Goal: Ask a question: Seek information or help from site administrators or community

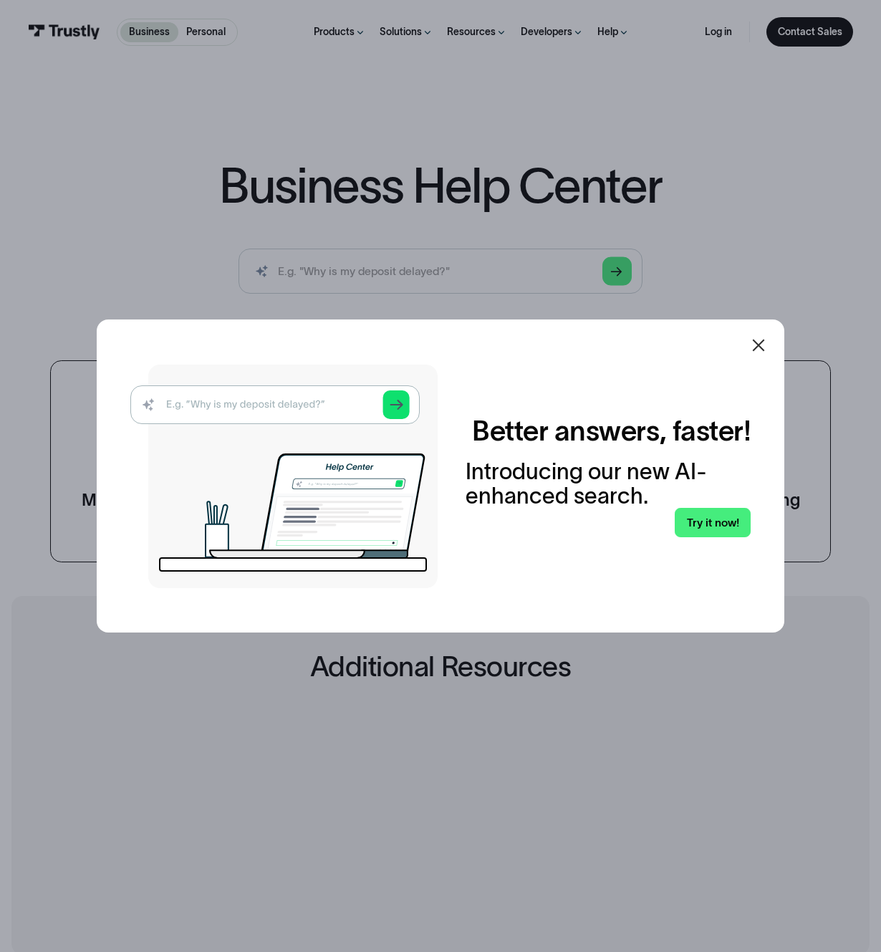
click at [762, 337] on icon at bounding box center [758, 345] width 17 height 17
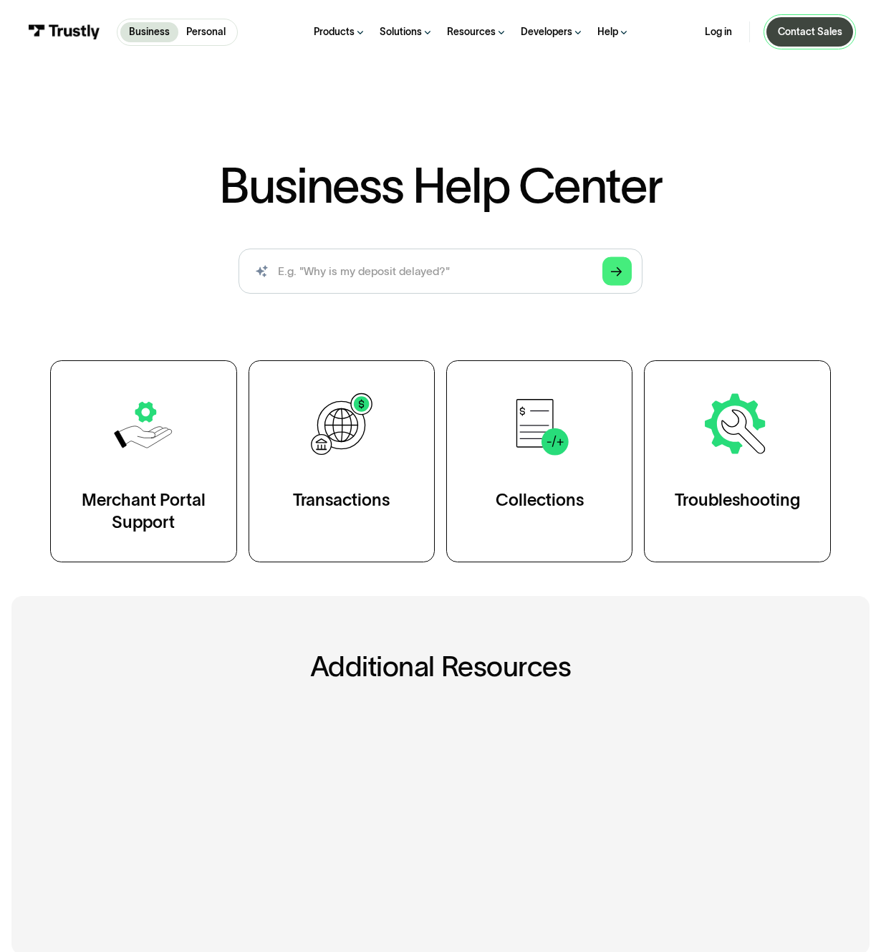
click at [797, 39] on div "Contact Sales" at bounding box center [810, 32] width 64 height 13
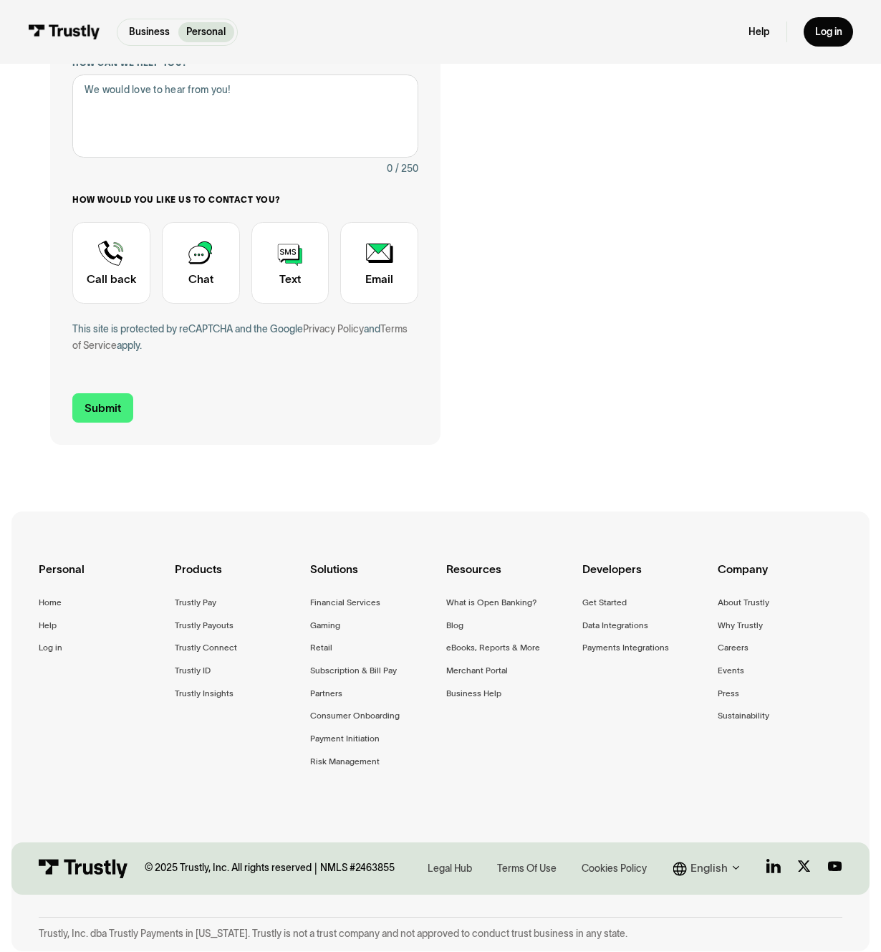
scroll to position [167, 0]
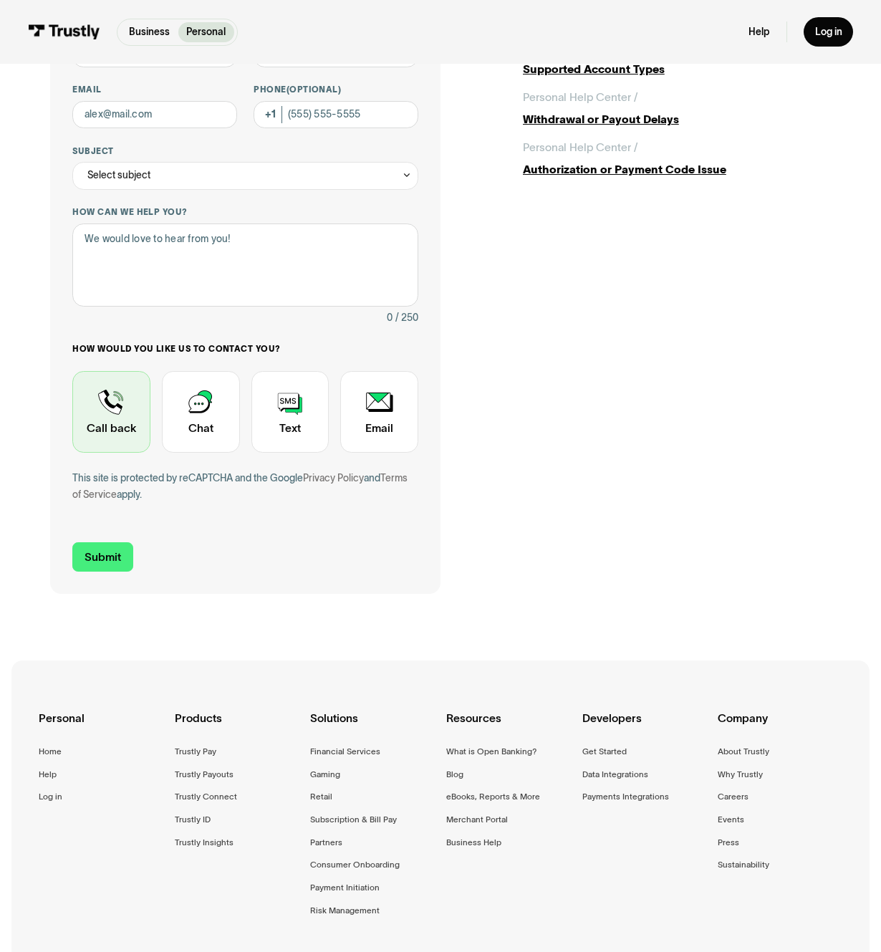
click at [112, 453] on div "Contact Trustly Support" at bounding box center [111, 412] width 78 height 82
click at [96, 453] on div "Contact Trustly Support" at bounding box center [111, 412] width 78 height 82
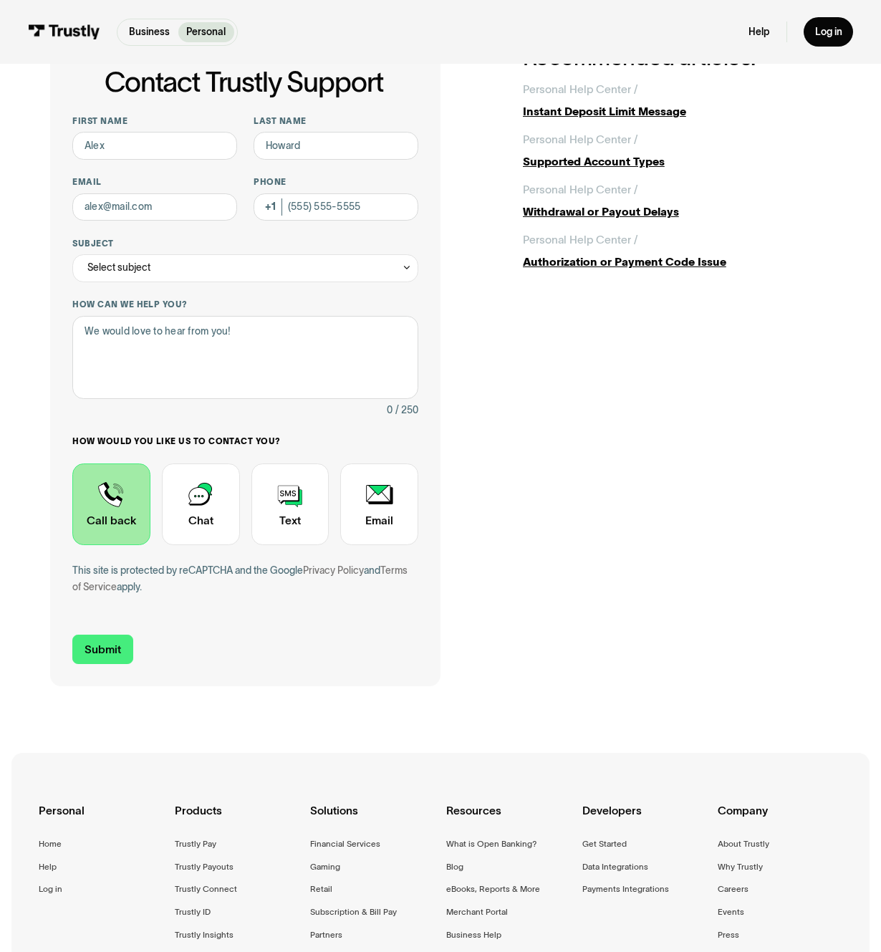
scroll to position [0, 0]
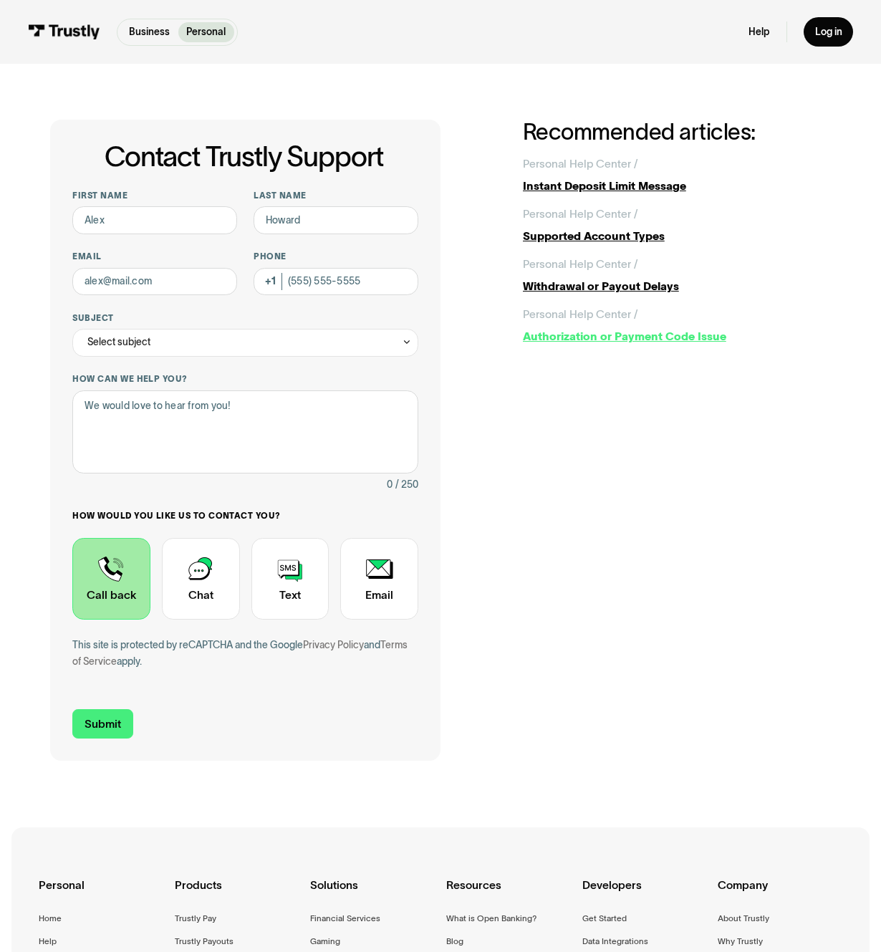
click at [710, 344] on div "Authorization or Payment Code Issue" at bounding box center [677, 336] width 308 height 16
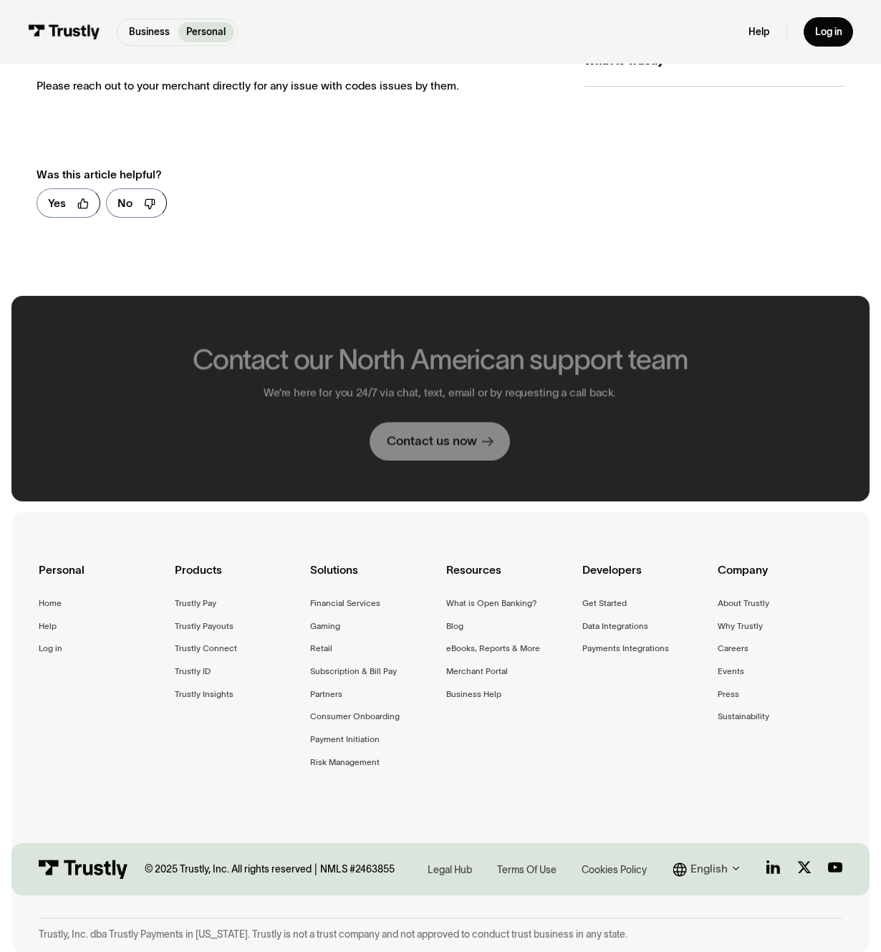
scroll to position [644, 0]
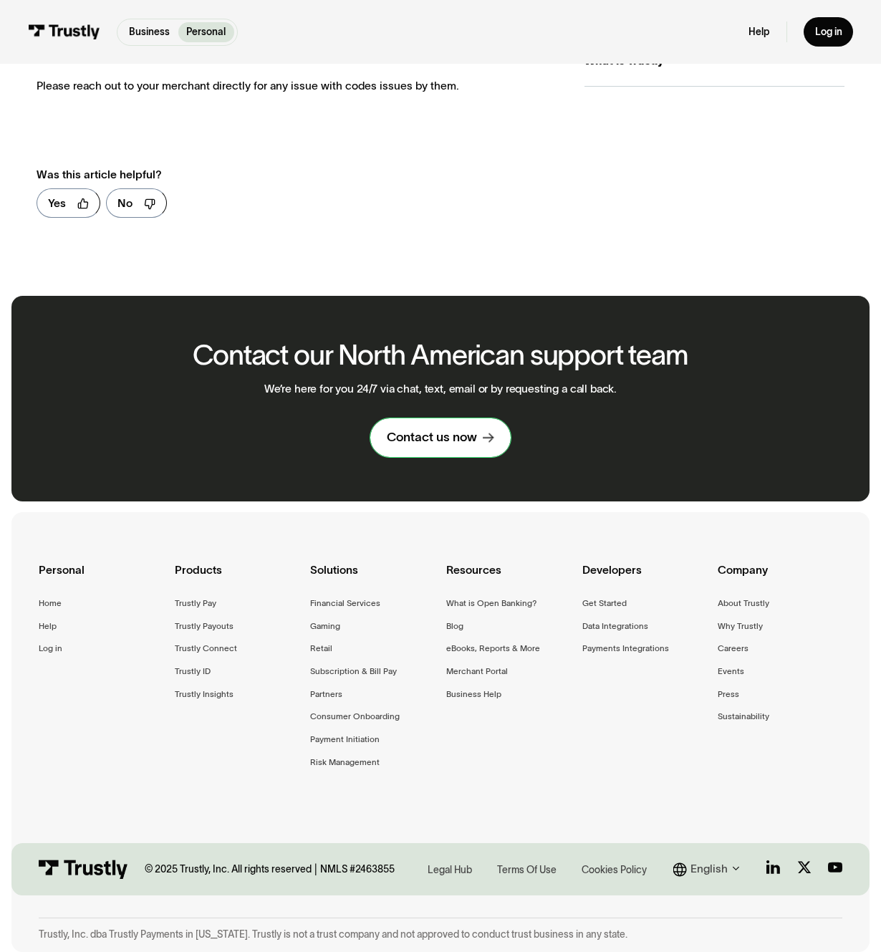
click at [453, 429] on div "Contact us now" at bounding box center [432, 437] width 90 height 16
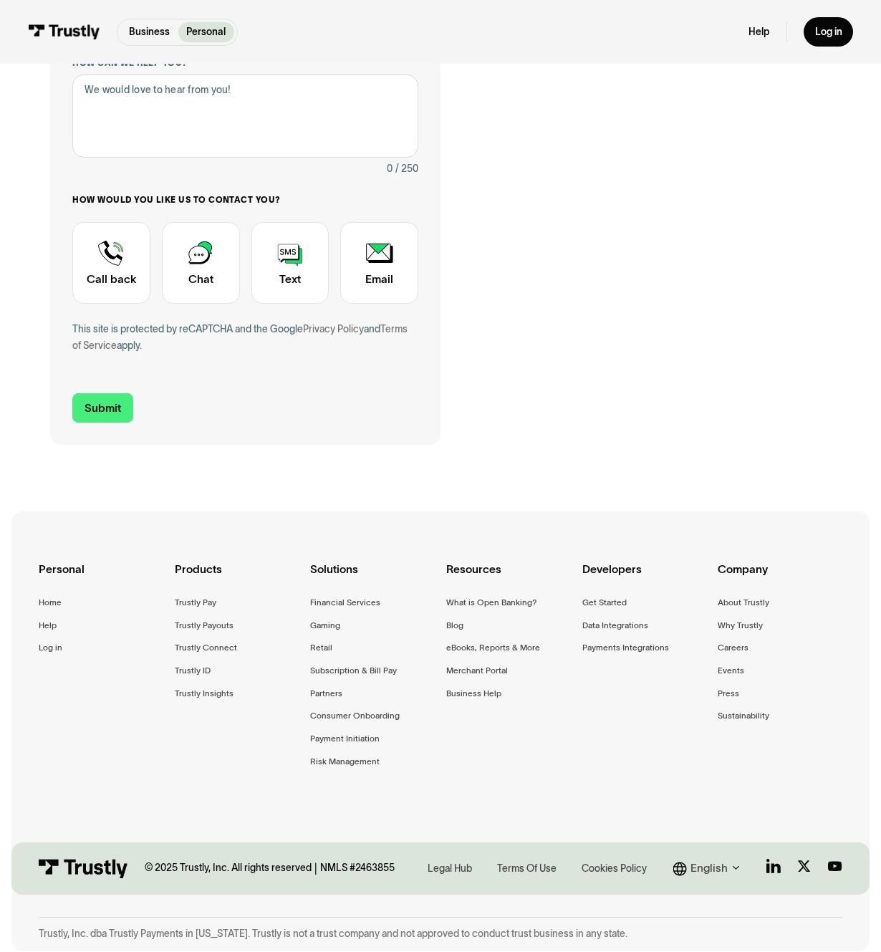
scroll to position [167, 0]
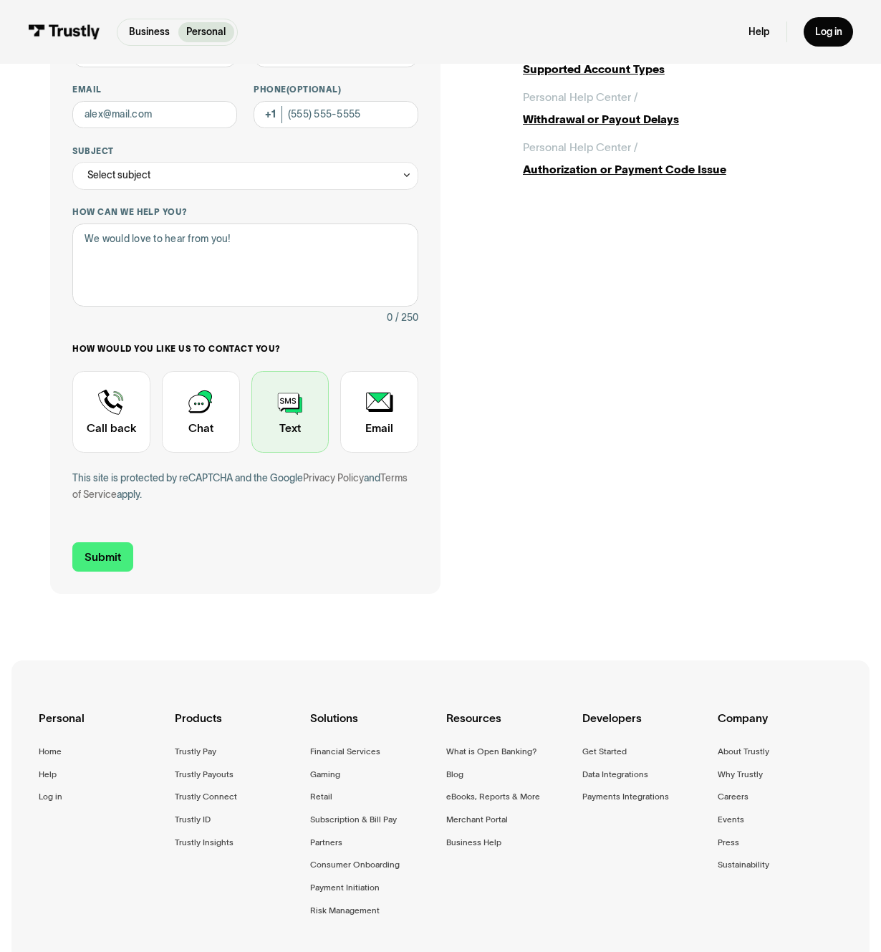
click at [329, 453] on div "Contact Trustly Support" at bounding box center [290, 412] width 78 height 82
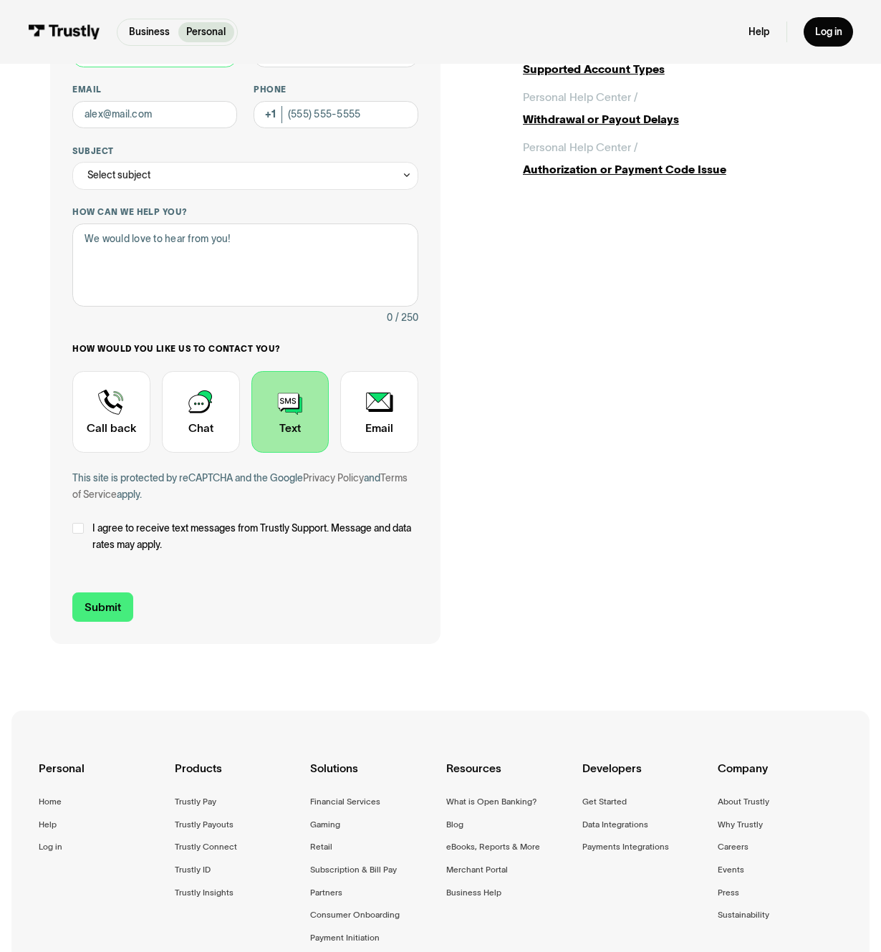
click at [121, 67] on input "First name" at bounding box center [154, 53] width 165 height 28
type input "YVETTE"
type input "BERNALES"
type input "ybernales28@gmail.com"
type input "(904) 521-5437"
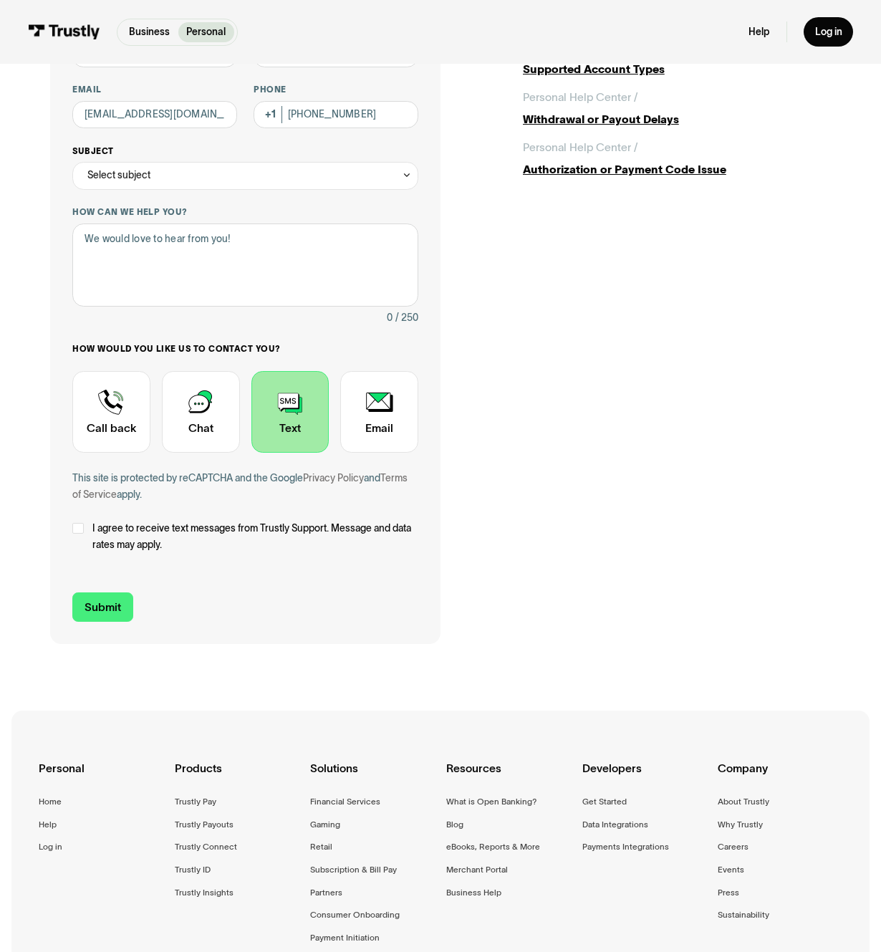
click at [412, 180] on icon "Contact Trustly Support" at bounding box center [407, 175] width 10 height 11
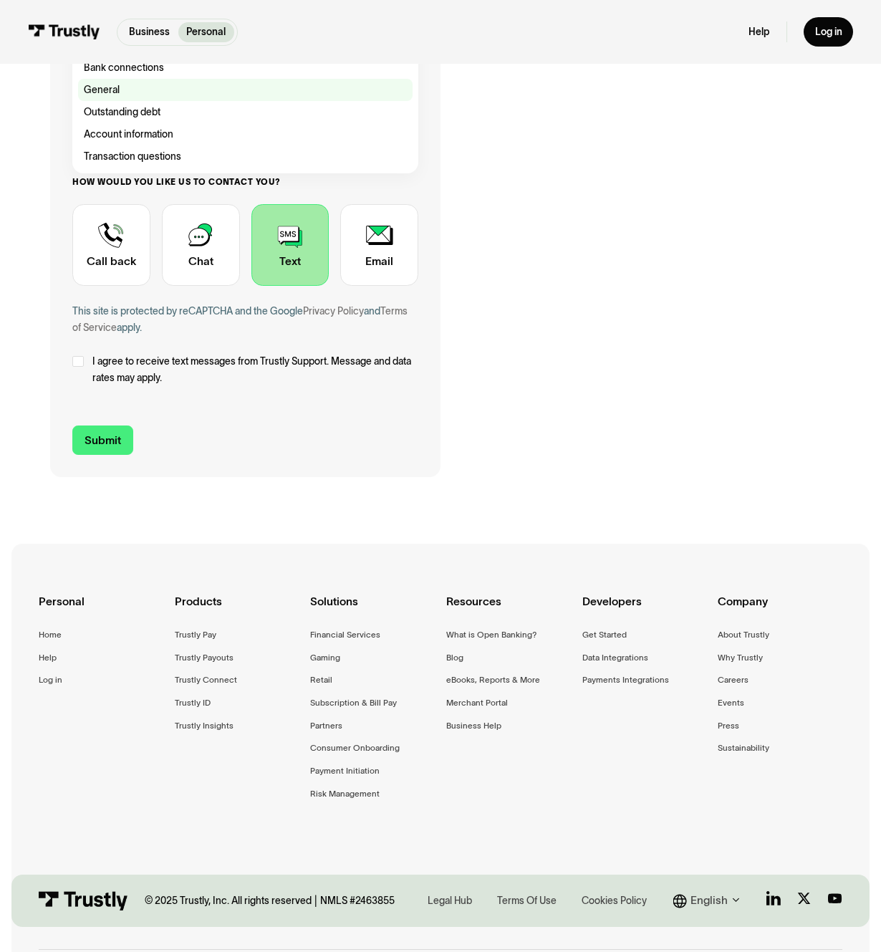
click at [271, 101] on div "Contact Trustly Support" at bounding box center [245, 90] width 334 height 22
type input "*******"
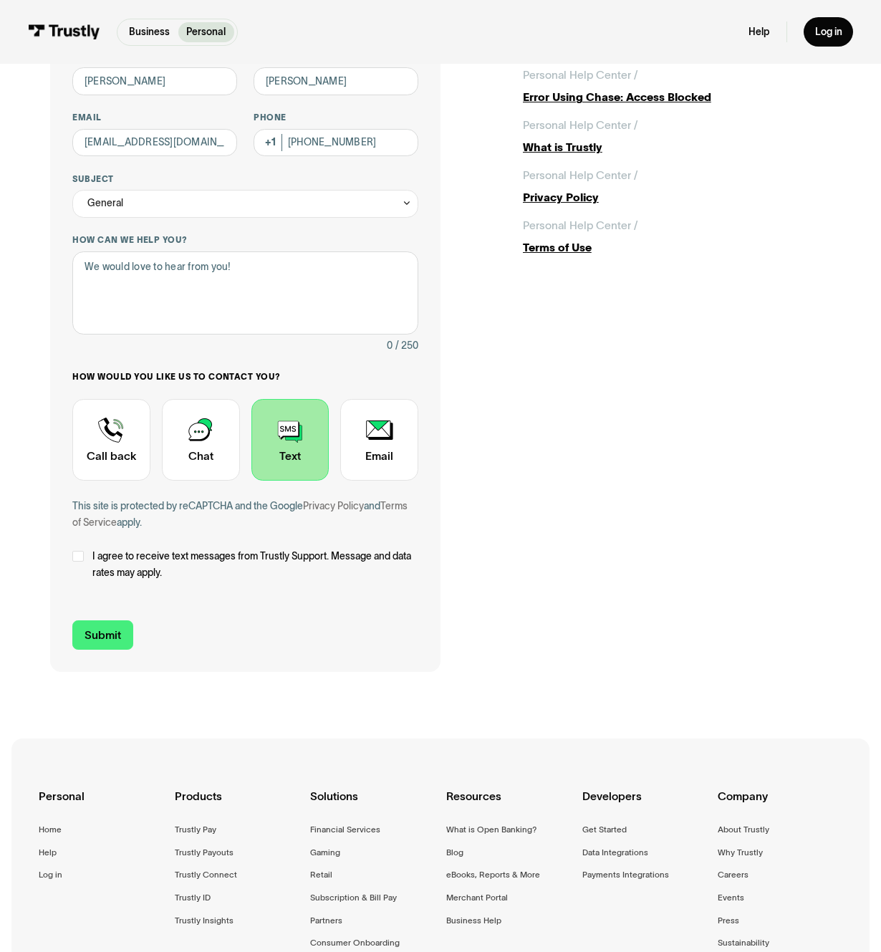
scroll to position [0, 0]
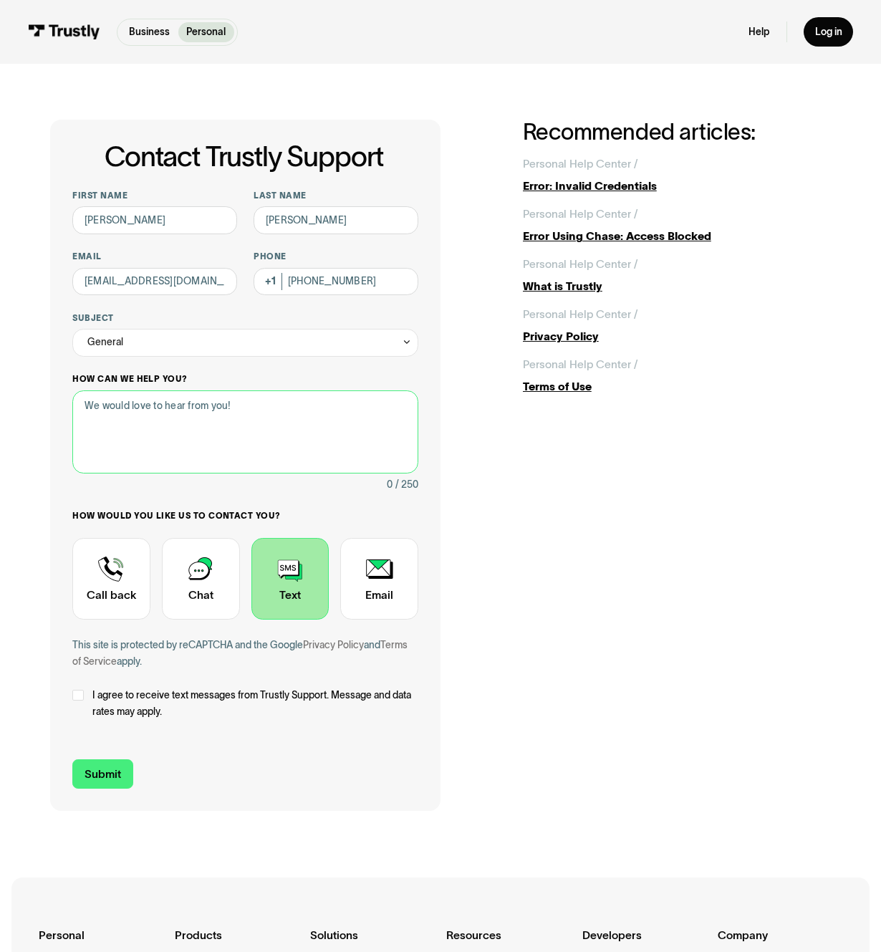
click at [105, 474] on textarea "How can we help you?" at bounding box center [244, 432] width 345 height 84
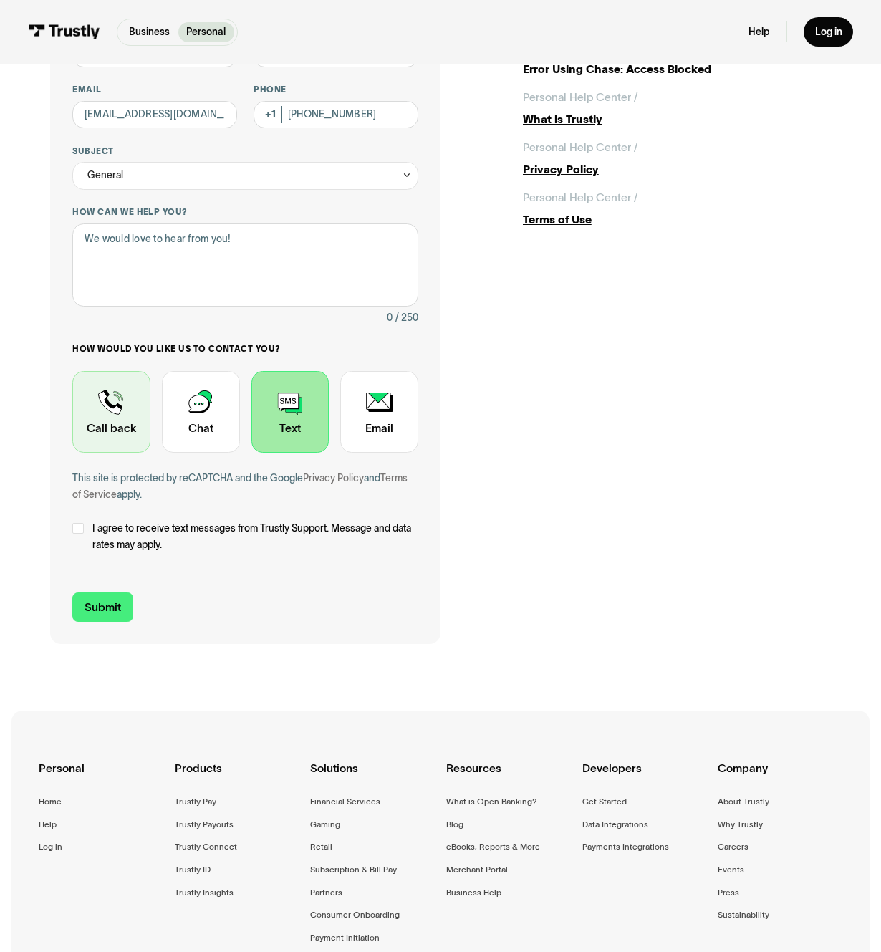
click at [100, 453] on div "Contact Trustly Support" at bounding box center [111, 412] width 78 height 82
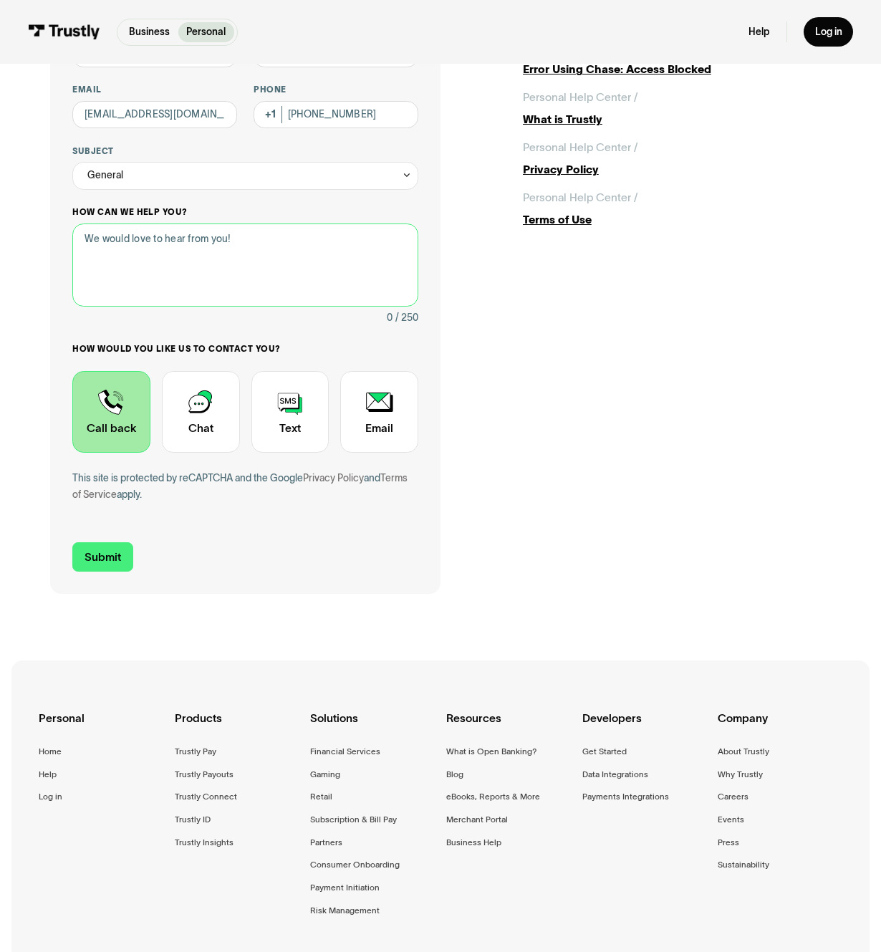
click at [107, 307] on textarea "How can we help you?" at bounding box center [244, 265] width 345 height 84
type textarea "CAN YOU CALL 904 521 5437"
click at [106, 572] on input "Submit" at bounding box center [102, 556] width 60 height 29
type input "+19045215437"
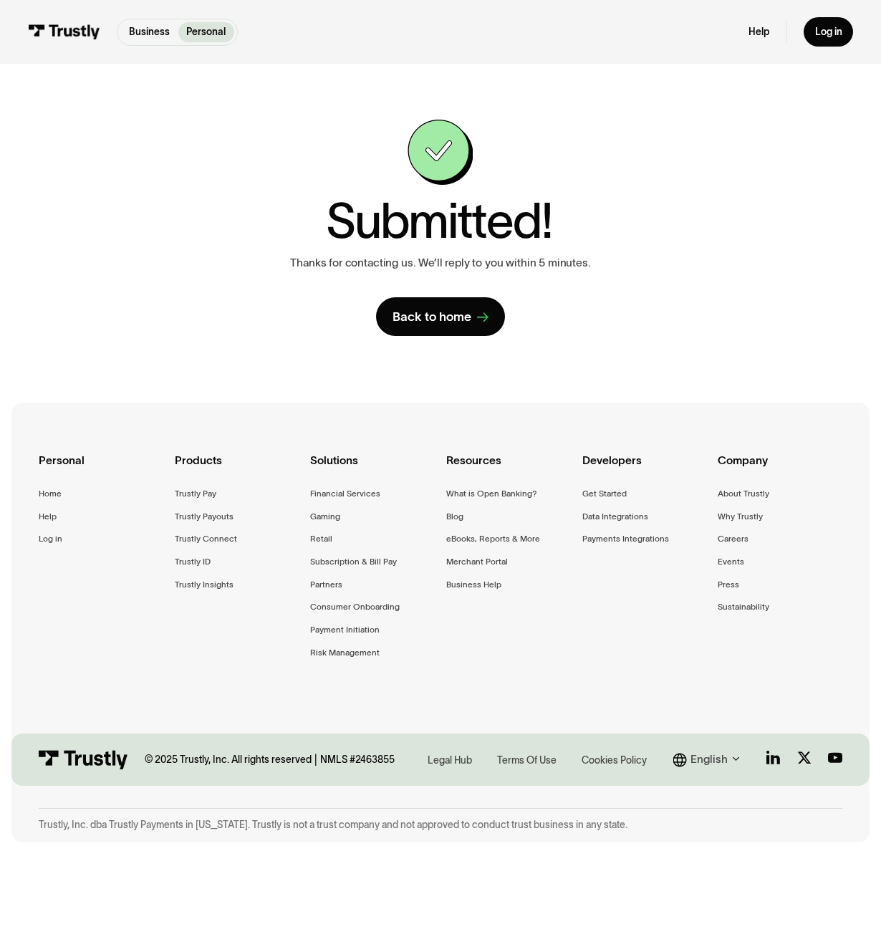
scroll to position [69, 0]
click at [756, 501] on div "About Trustly" at bounding box center [744, 493] width 52 height 14
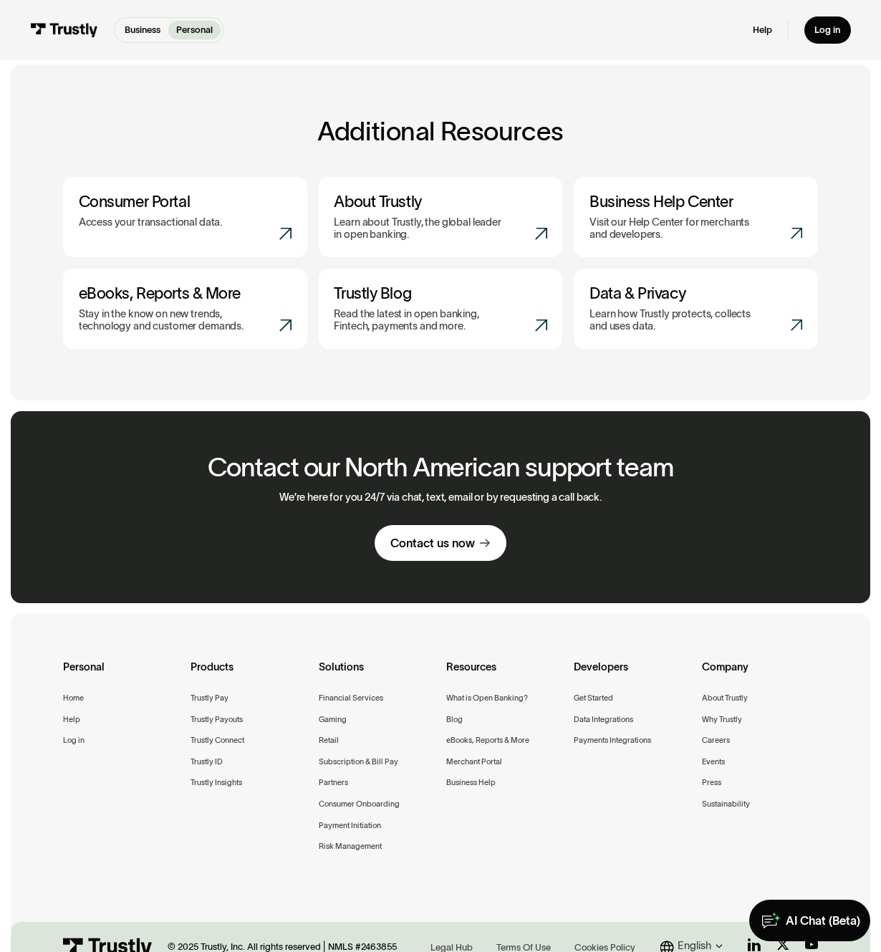
scroll to position [325, 0]
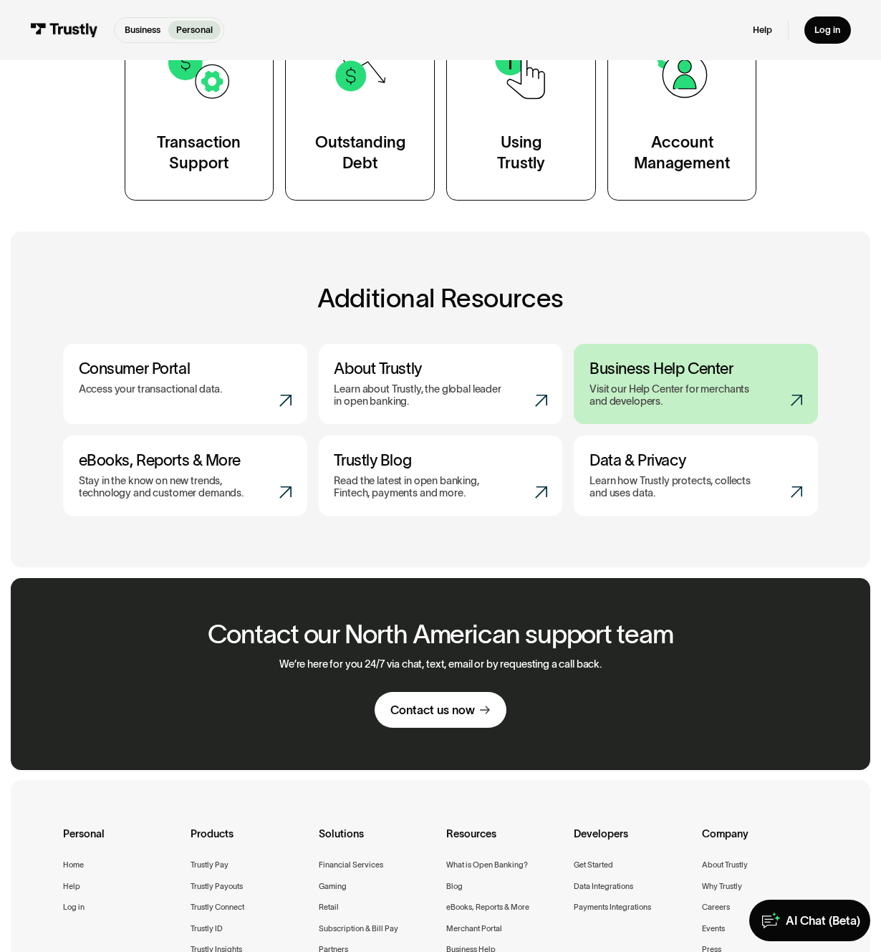
click at [669, 408] on p "Visit our Help Center for merchants and developers." at bounding box center [676, 395] width 174 height 25
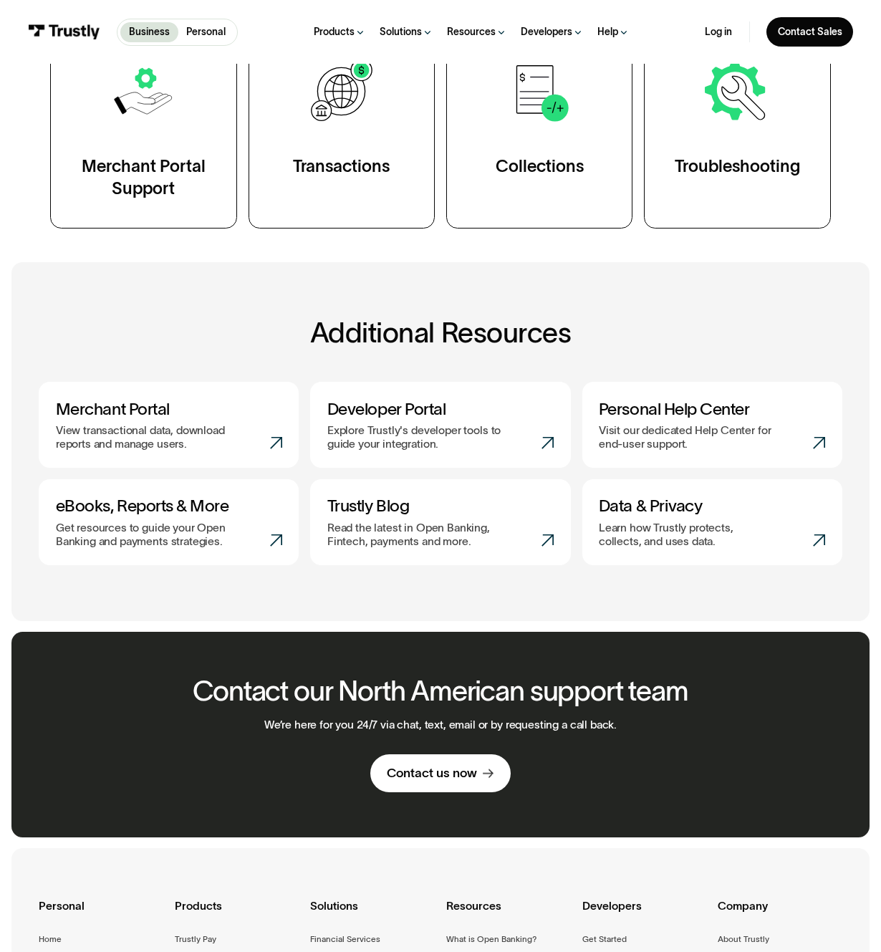
scroll to position [167, 0]
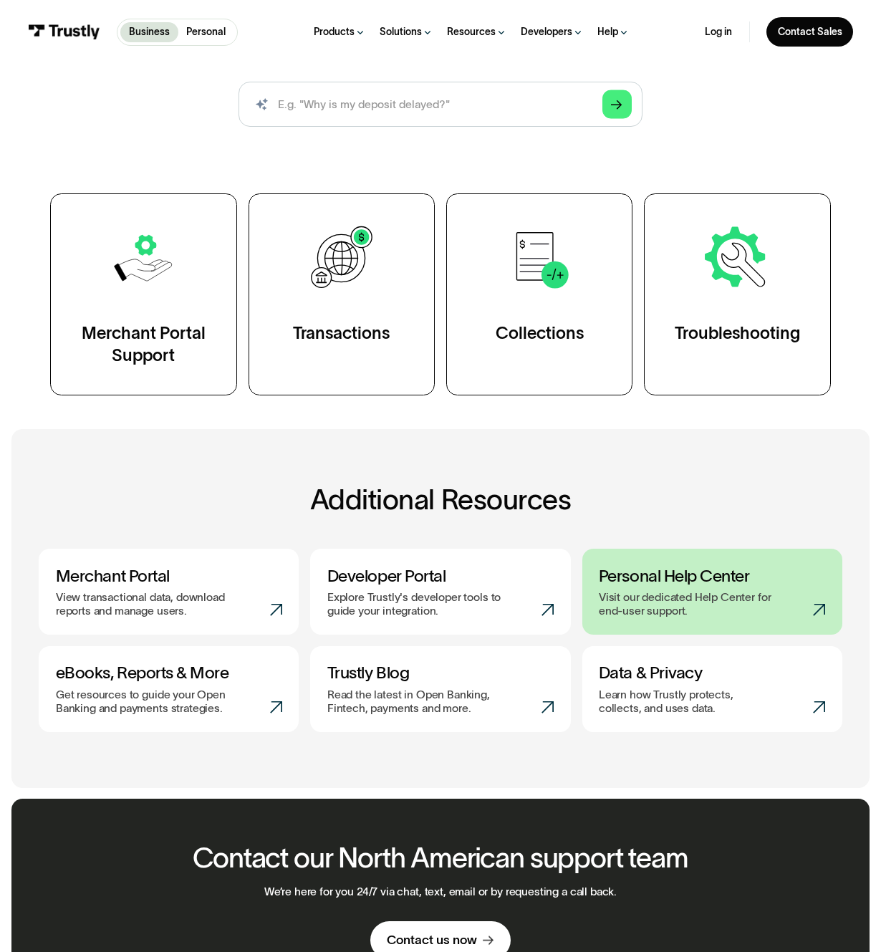
click at [708, 586] on h3 "Personal Help Center" at bounding box center [712, 576] width 226 height 20
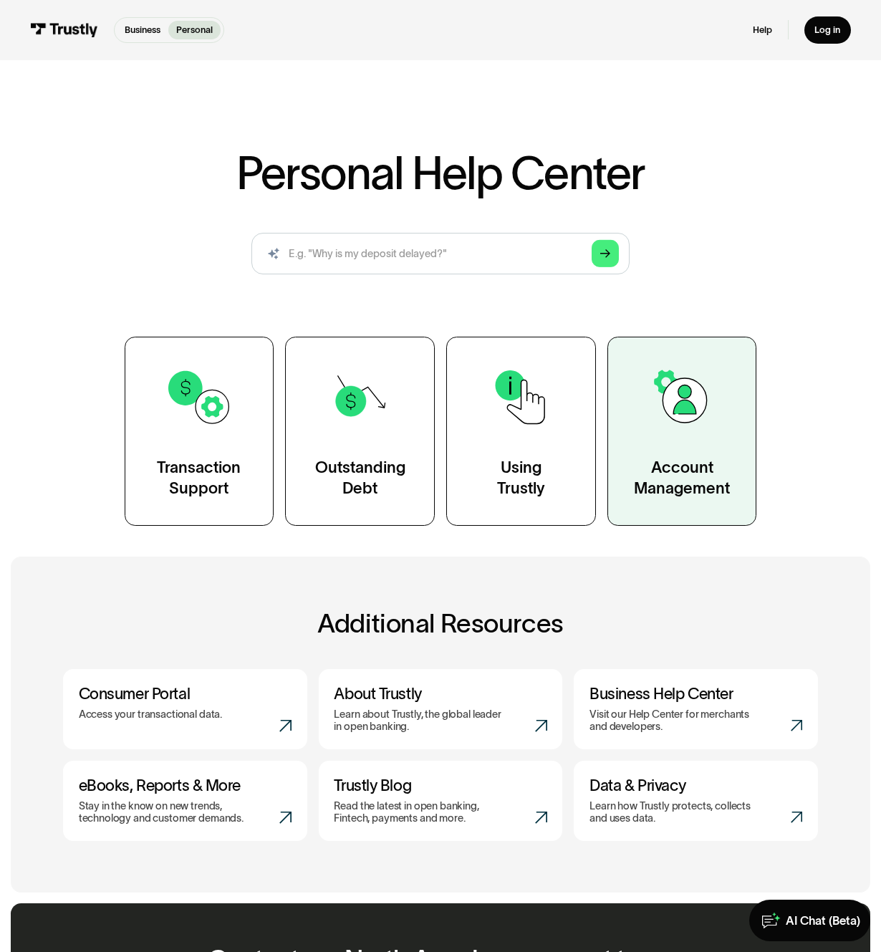
click at [730, 498] on div "Account Management" at bounding box center [682, 478] width 96 height 42
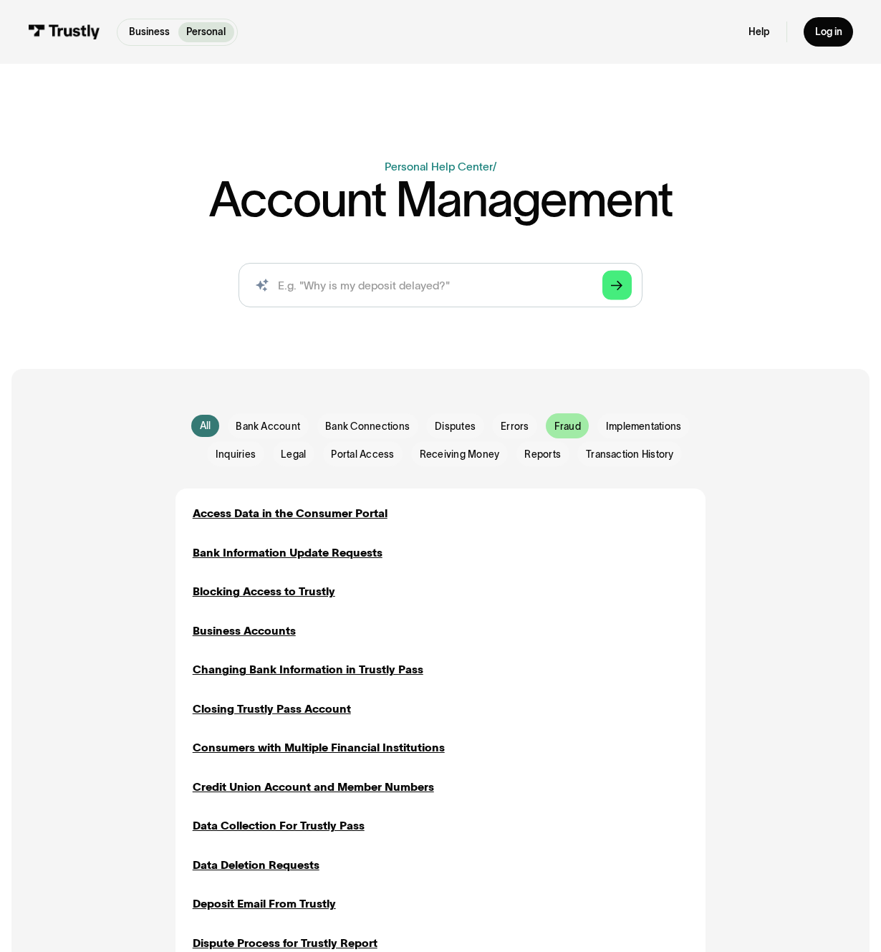
click at [581, 433] on span "Fraud" at bounding box center [567, 427] width 26 height 14
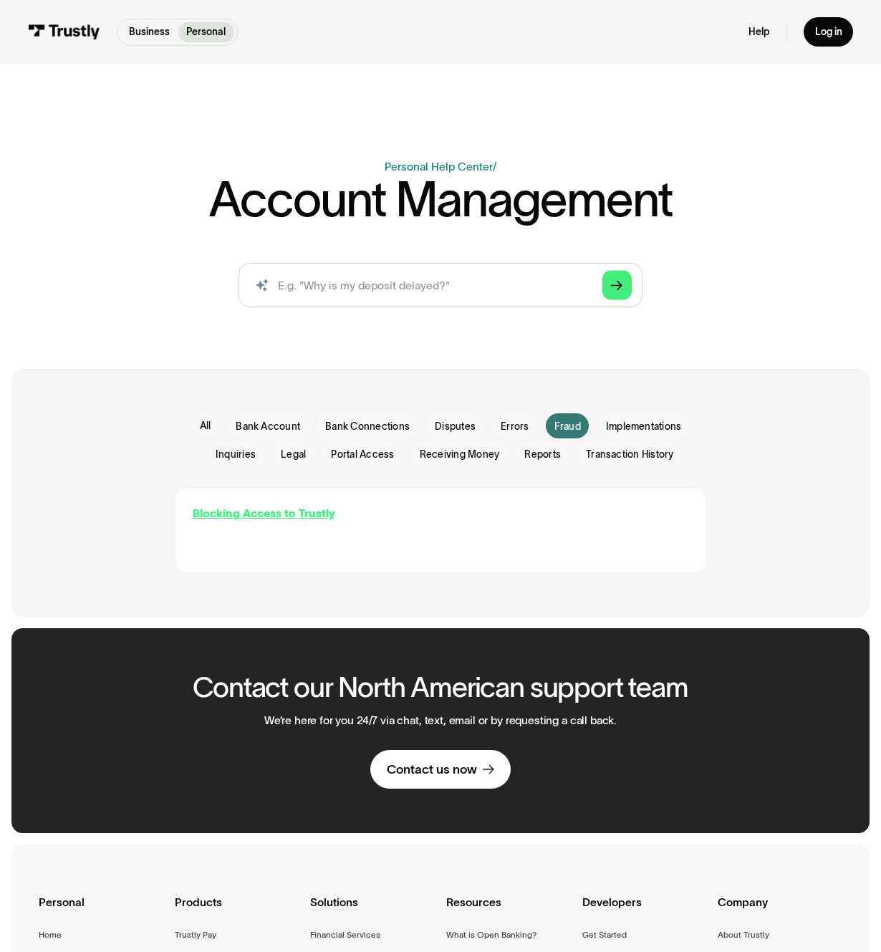
click at [231, 521] on div "Blocking Access to Trustly" at bounding box center [264, 513] width 143 height 16
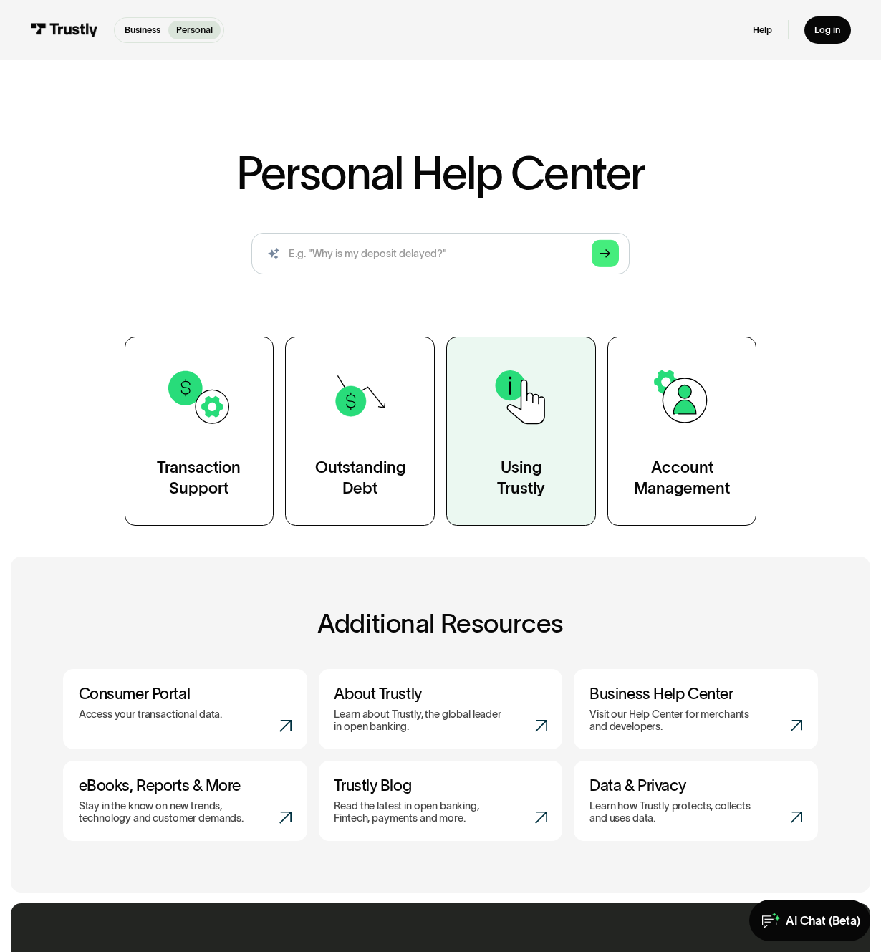
click at [548, 526] on link "Using Trustly" at bounding box center [521, 431] width 150 height 189
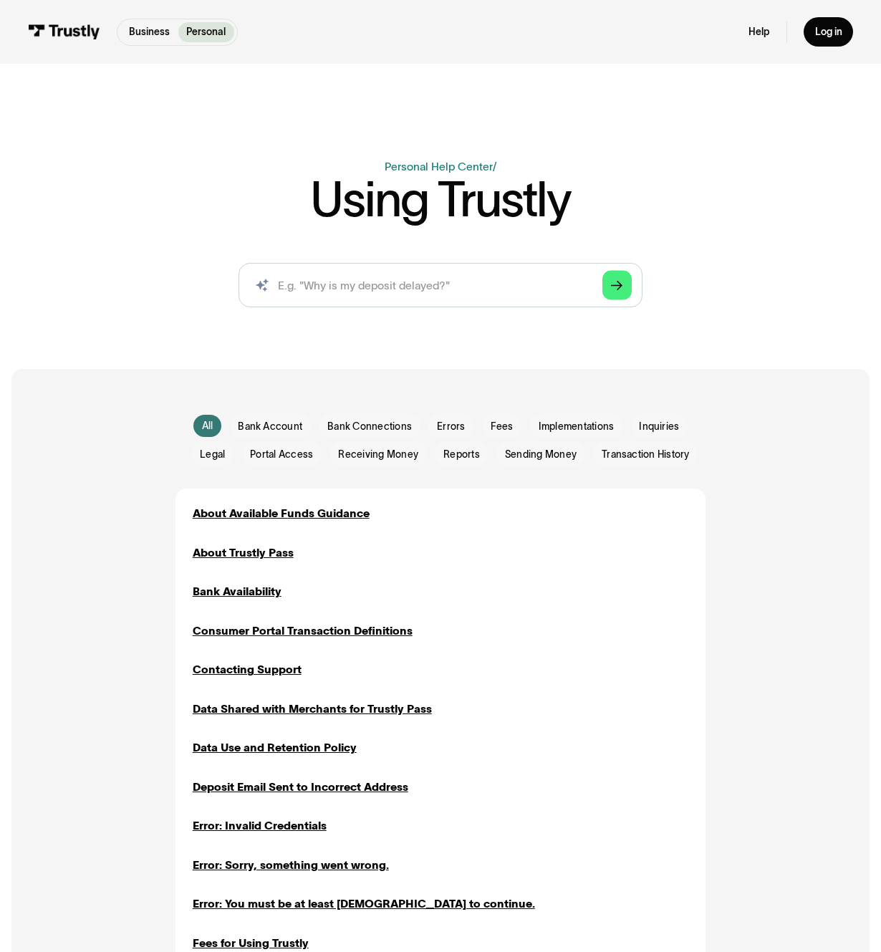
scroll to position [167, 0]
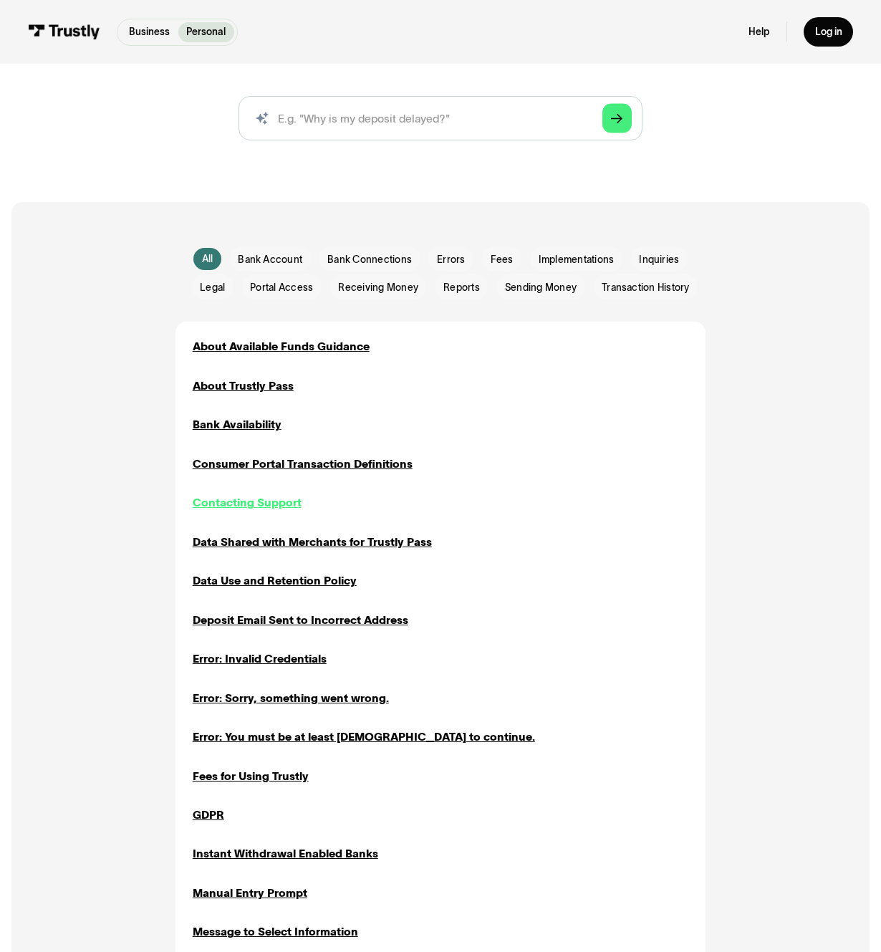
click at [217, 511] on div "Contacting Support" at bounding box center [247, 502] width 109 height 16
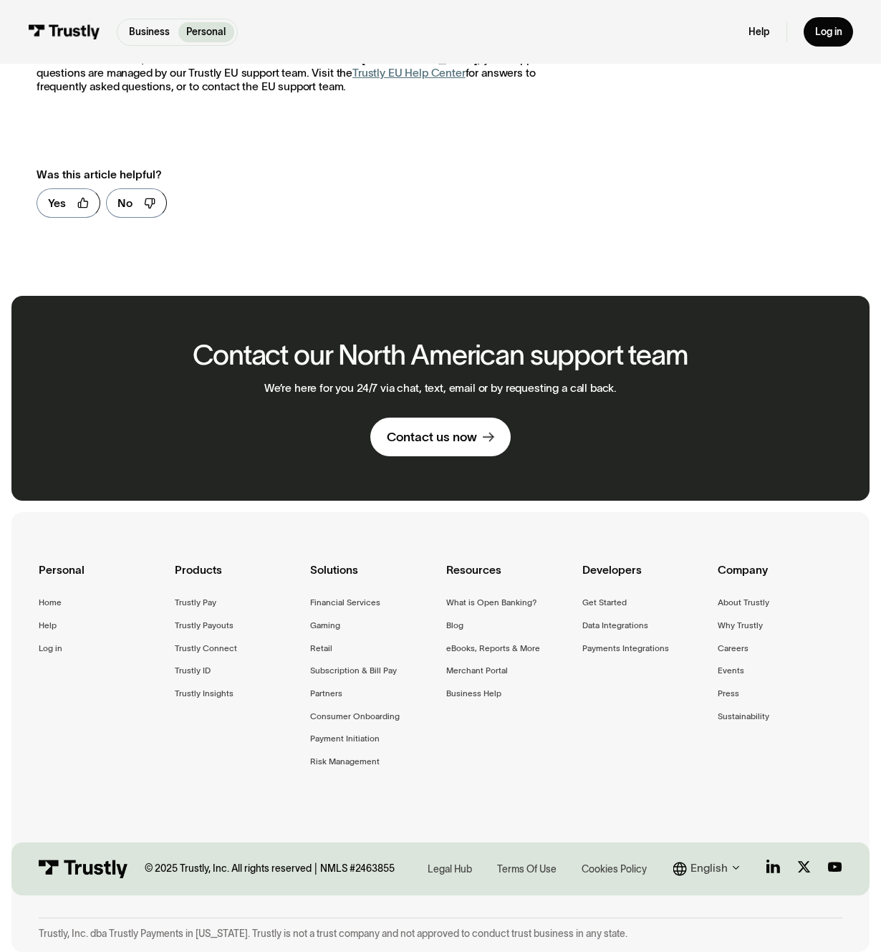
scroll to position [881, 0]
click at [454, 445] on div "Contact us now" at bounding box center [432, 437] width 90 height 16
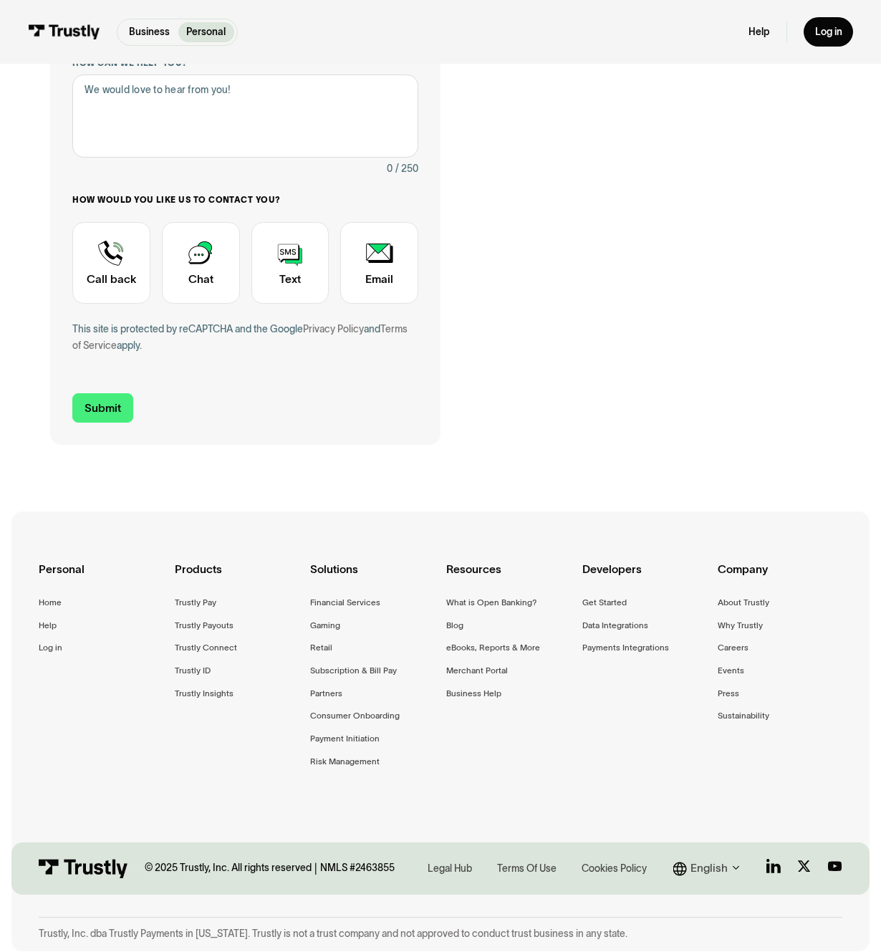
scroll to position [588, 0]
click at [748, 595] on div "About Trustly" at bounding box center [744, 602] width 52 height 14
